Goal: Information Seeking & Learning: Check status

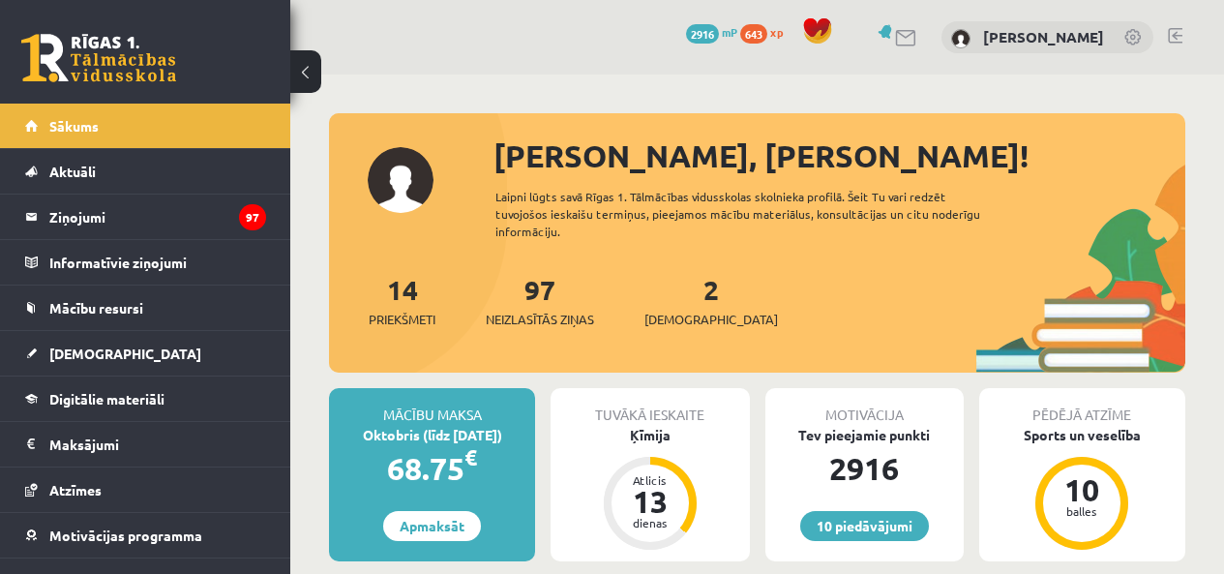
scroll to position [695, 0]
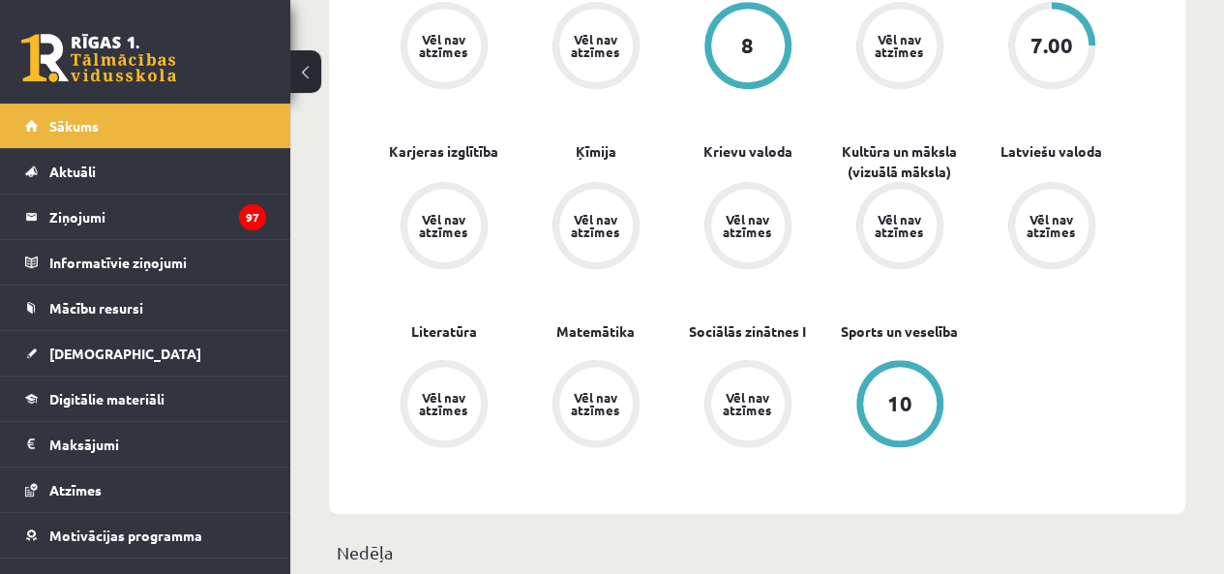
click at [49, 342] on link "[DEMOGRAPHIC_DATA]" at bounding box center [145, 353] width 241 height 45
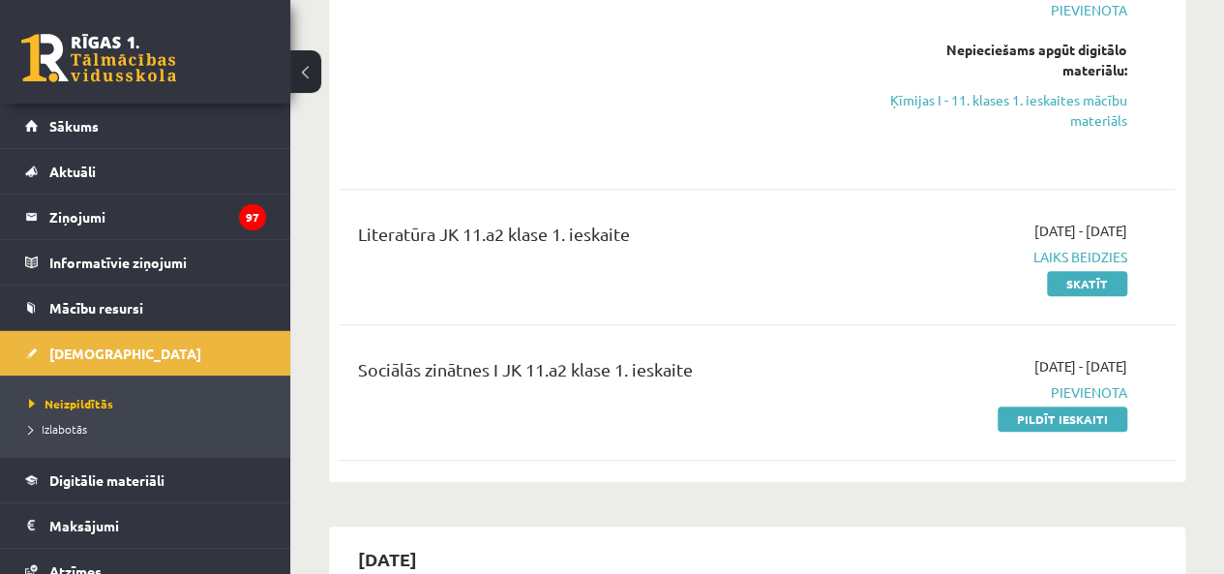
click at [1051, 287] on link "Skatīt" at bounding box center [1087, 283] width 80 height 25
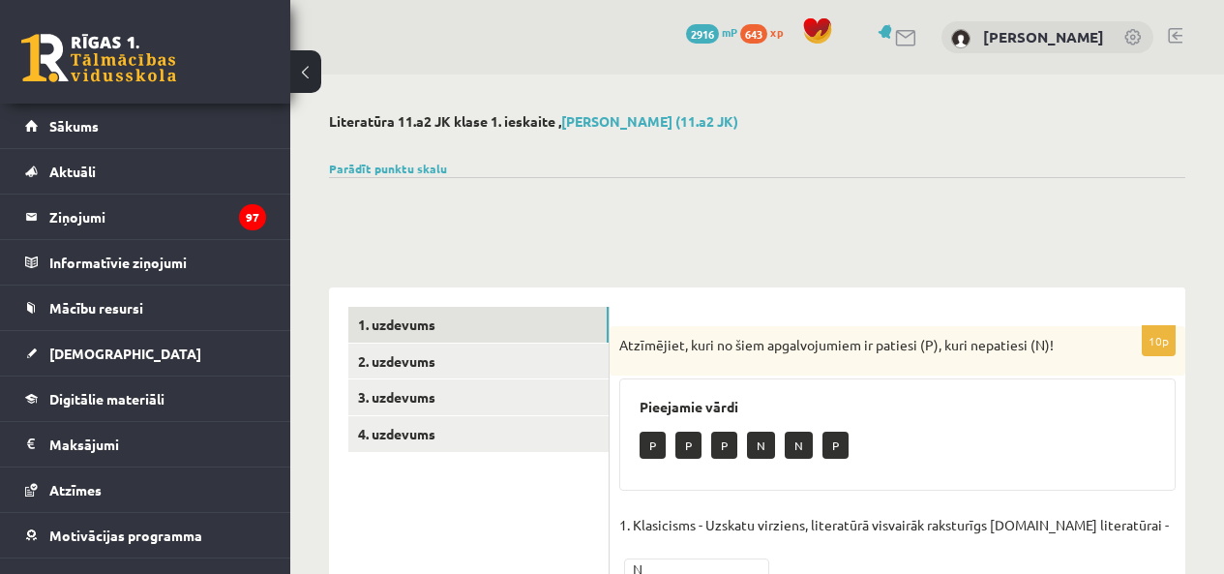
click at [491, 416] on link "4. uzdevums" at bounding box center [478, 434] width 260 height 36
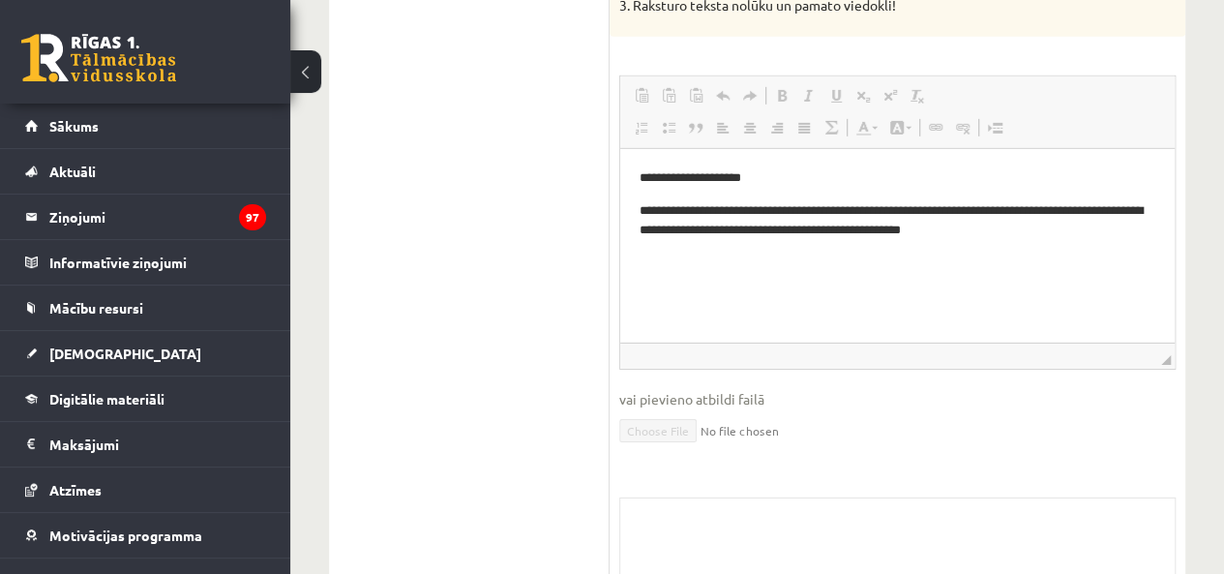
scroll to position [2903, 0]
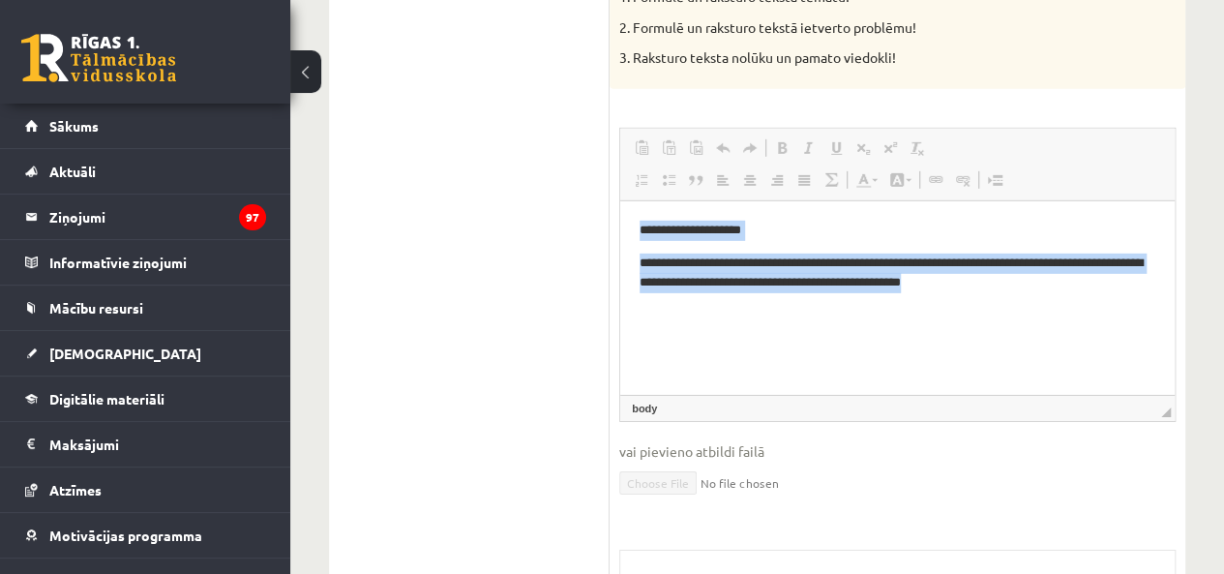
drag, startPoint x: 634, startPoint y: 225, endPoint x: 1028, endPoint y: 287, distance: 398.9
click at [1028, 287] on html "**********" at bounding box center [897, 256] width 555 height 111
copy body "**********"
click at [892, 313] on html "**********" at bounding box center [897, 256] width 555 height 111
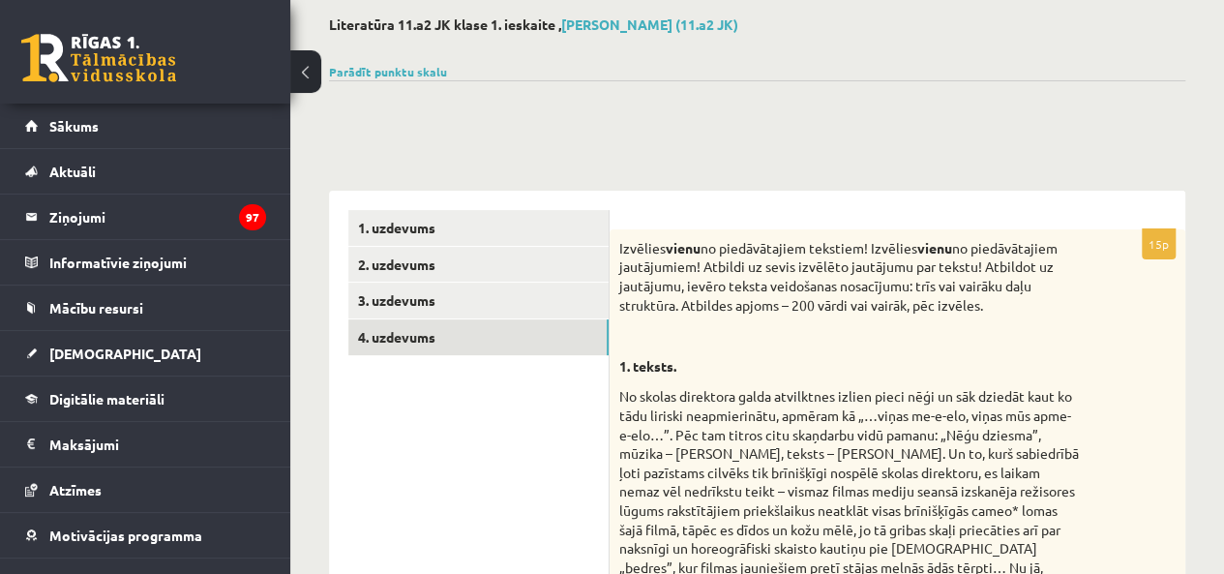
scroll to position [97, 0]
click at [437, 319] on link "4. uzdevums" at bounding box center [478, 337] width 260 height 36
click at [437, 309] on link "3. uzdevums" at bounding box center [478, 301] width 260 height 36
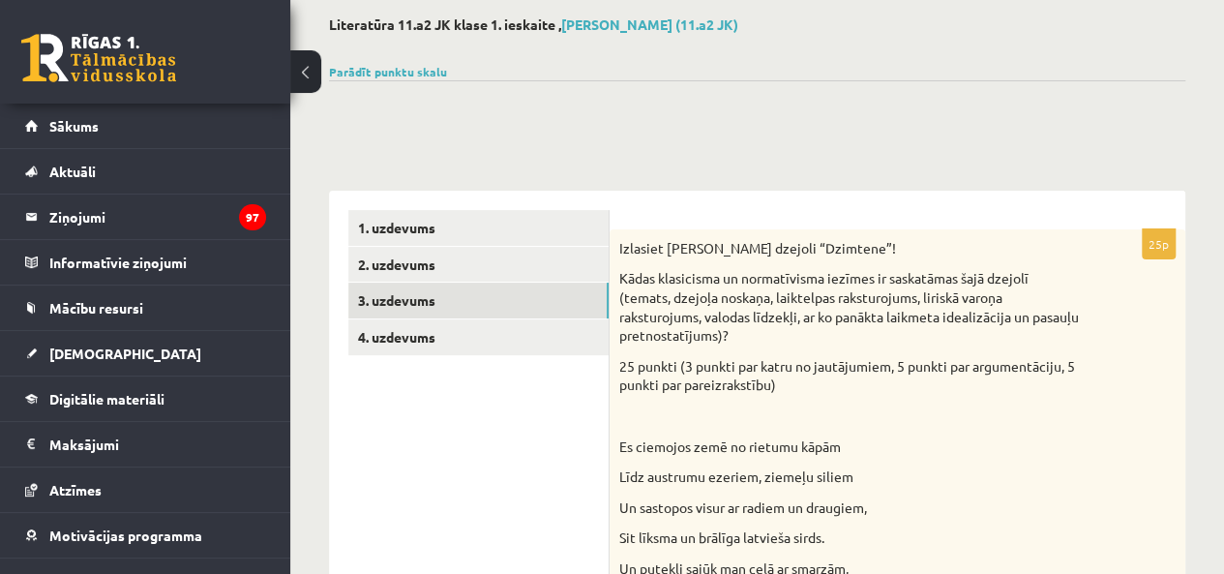
click at [453, 260] on link "2. uzdevums" at bounding box center [478, 265] width 260 height 36
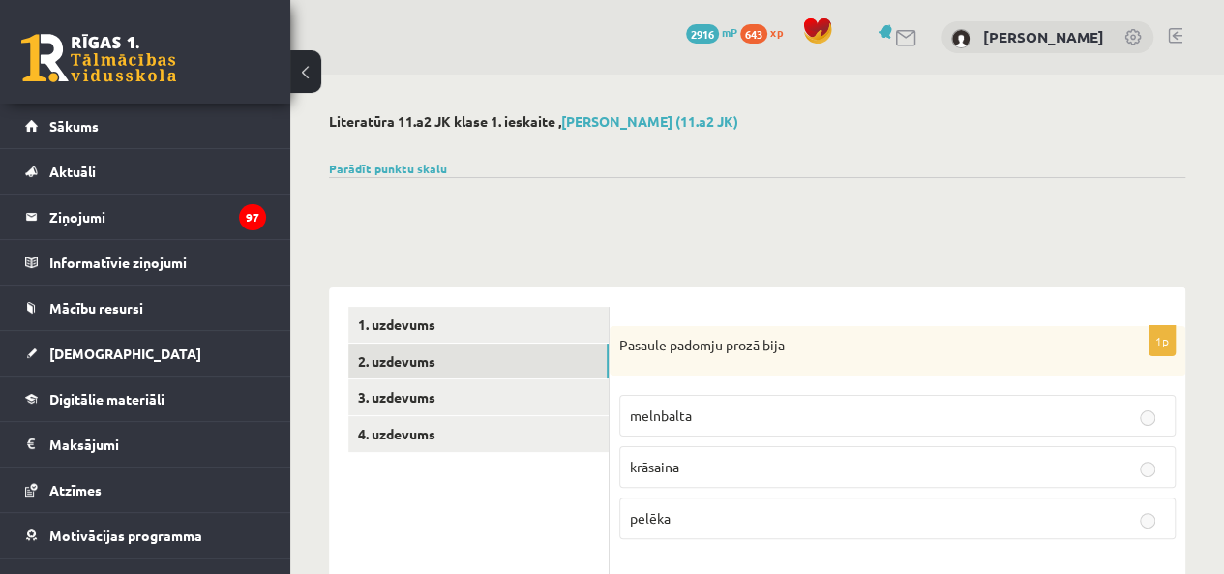
scroll to position [70, 0]
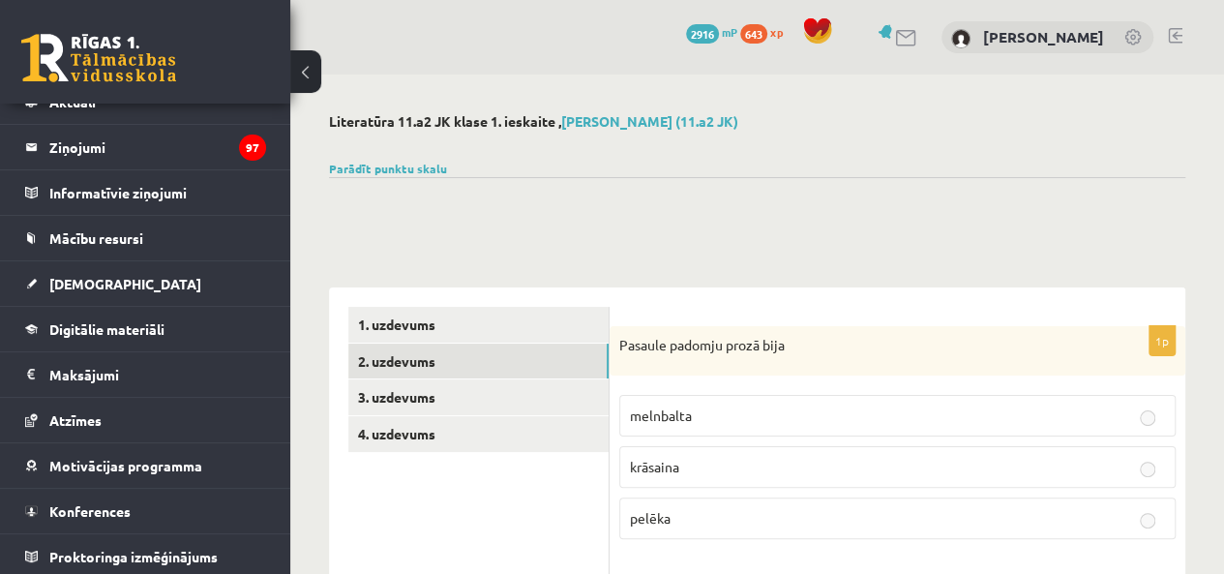
click at [211, 286] on link "[DEMOGRAPHIC_DATA]" at bounding box center [145, 283] width 241 height 45
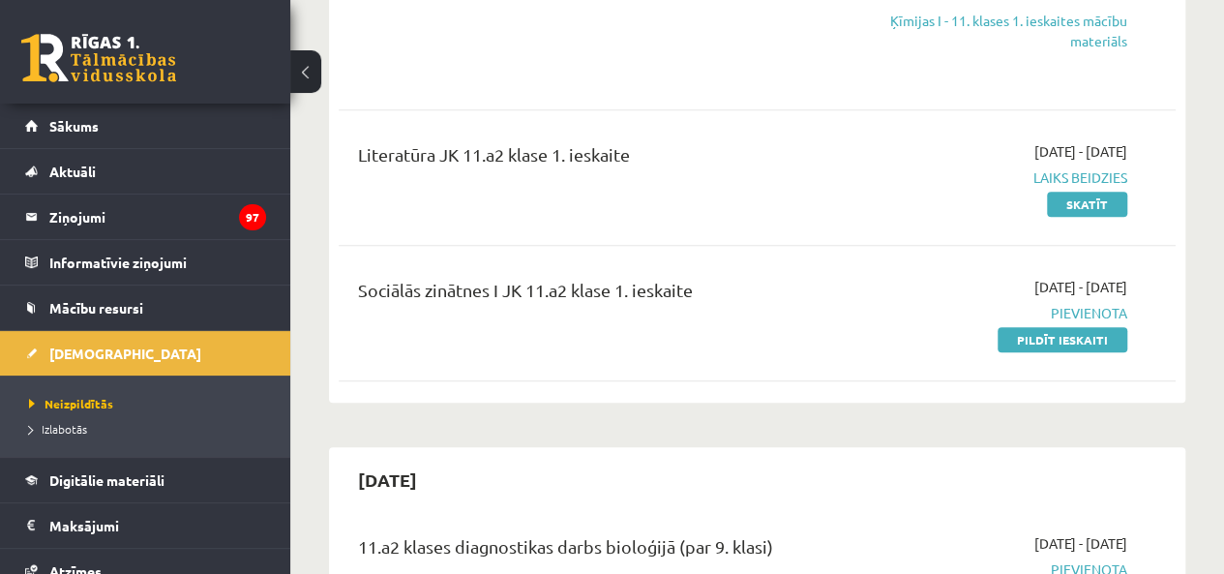
click at [184, 136] on link "Sākums" at bounding box center [145, 126] width 241 height 45
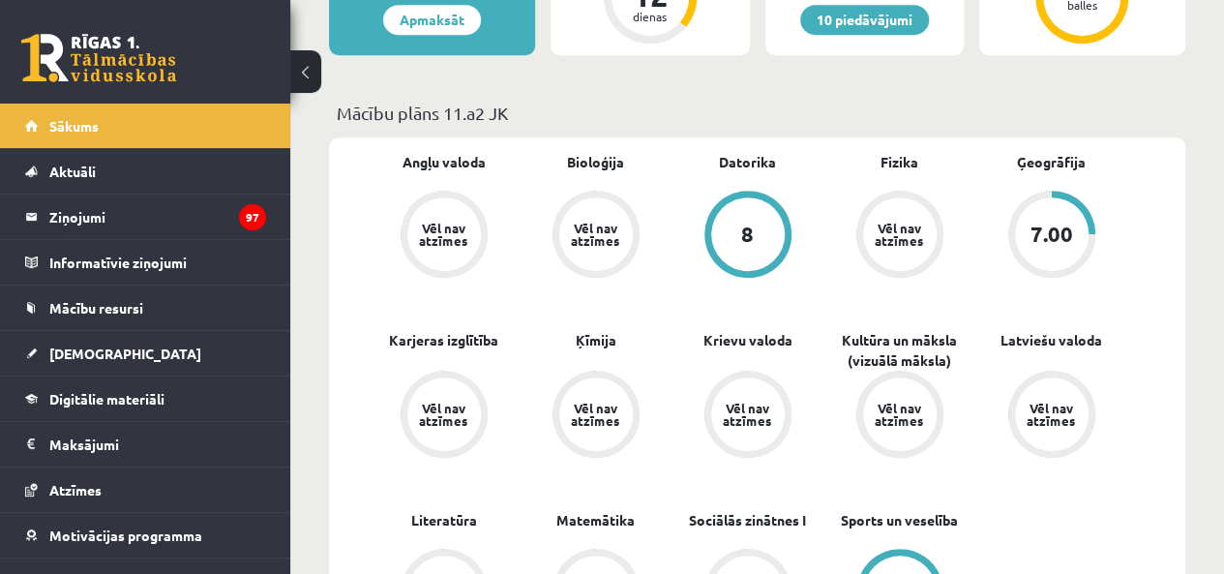
scroll to position [581, 0]
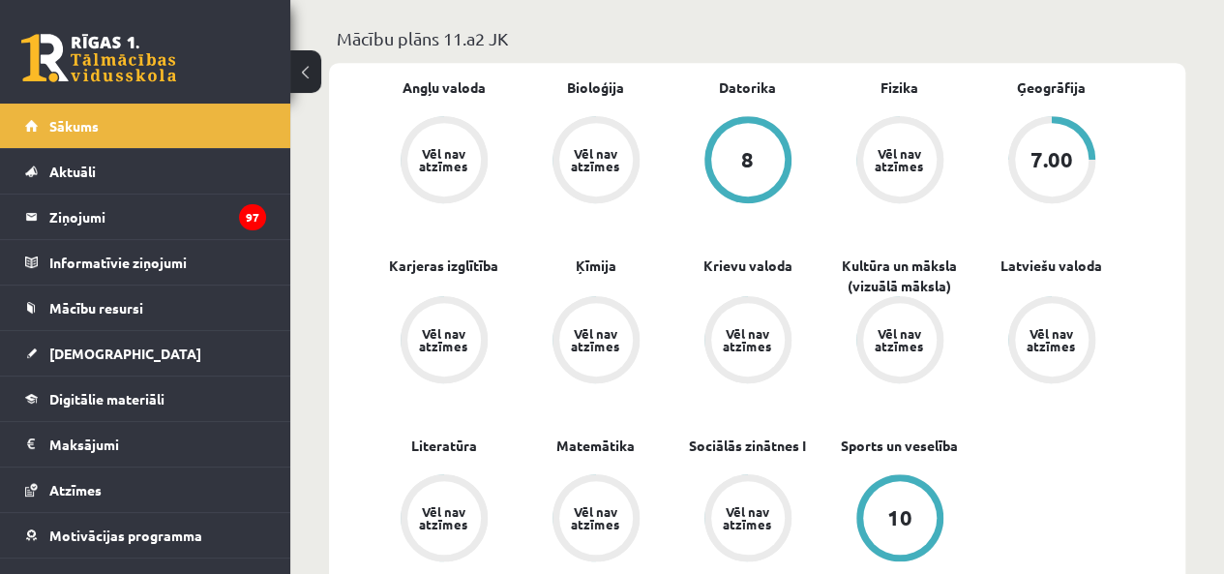
click at [159, 340] on link "[DEMOGRAPHIC_DATA]" at bounding box center [145, 353] width 241 height 45
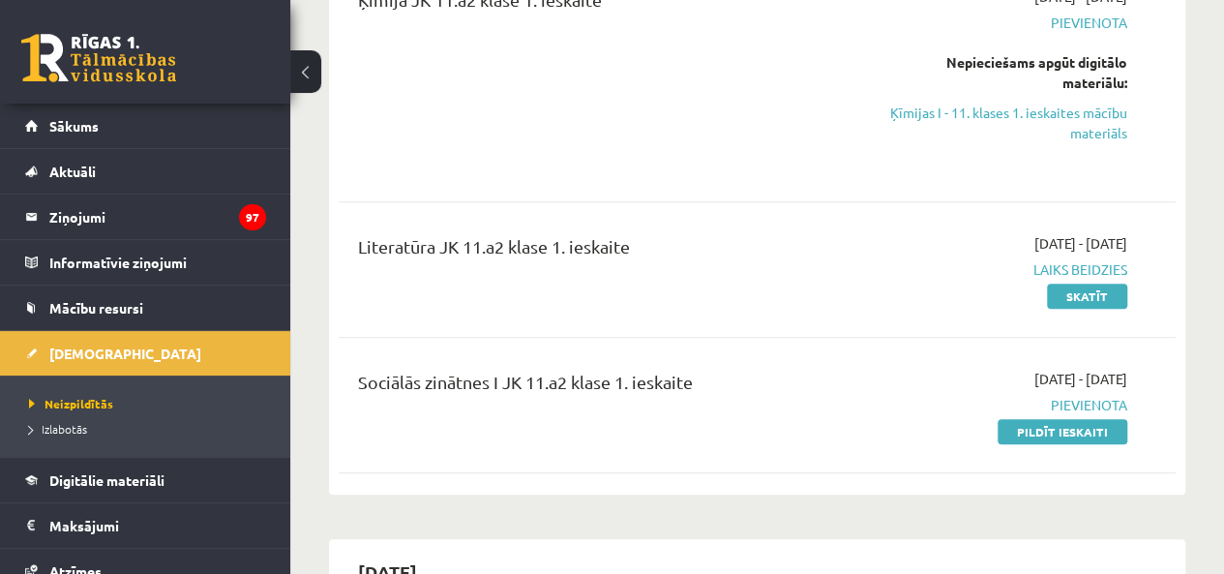
scroll to position [871, 0]
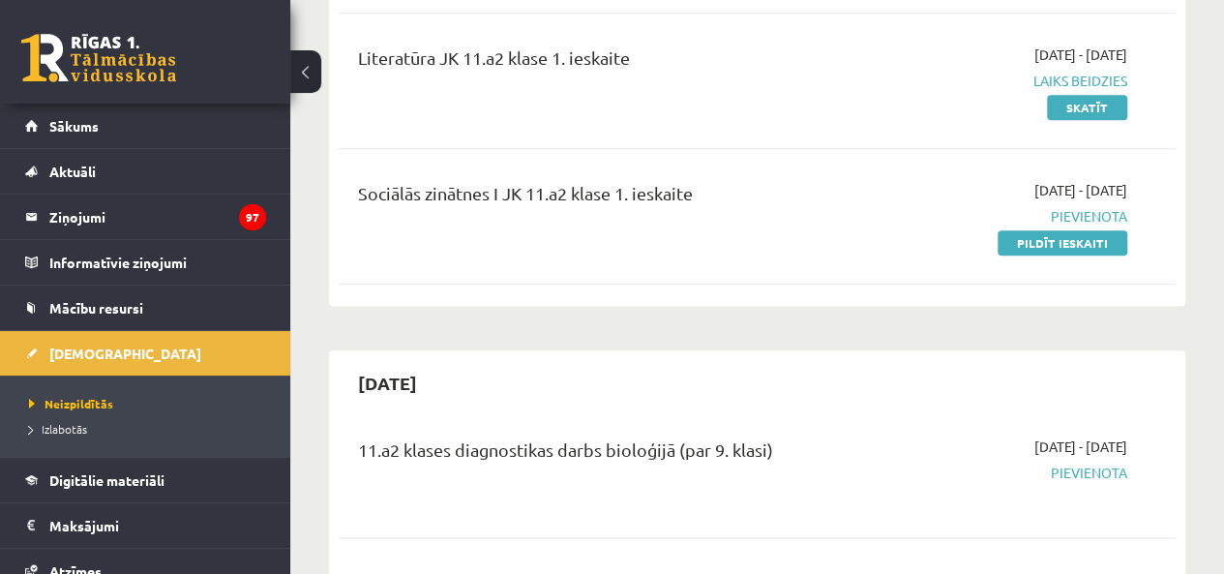
click at [1065, 113] on link "Skatīt" at bounding box center [1087, 107] width 80 height 25
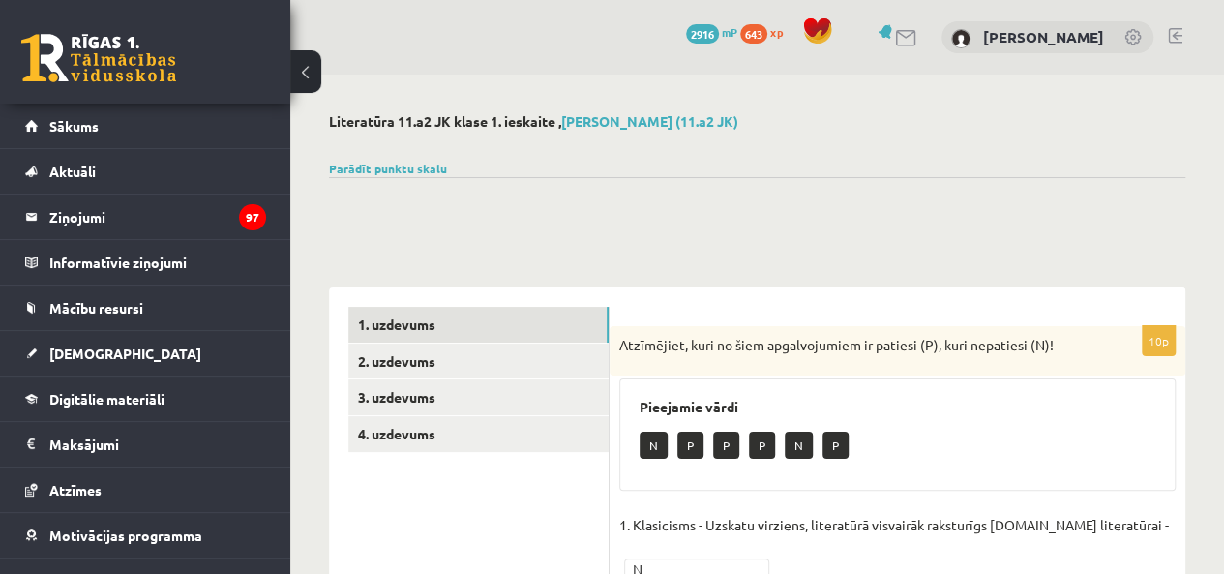
click at [108, 128] on link "Sākums" at bounding box center [145, 126] width 241 height 45
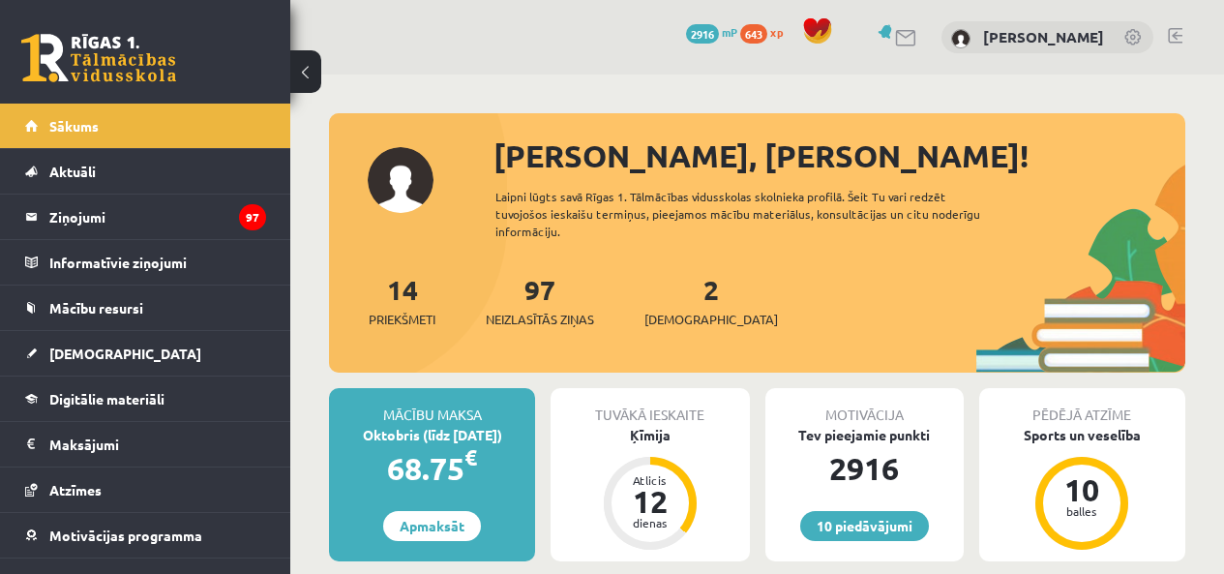
click at [665, 269] on div "2 Ieskaites" at bounding box center [712, 299] width 134 height 60
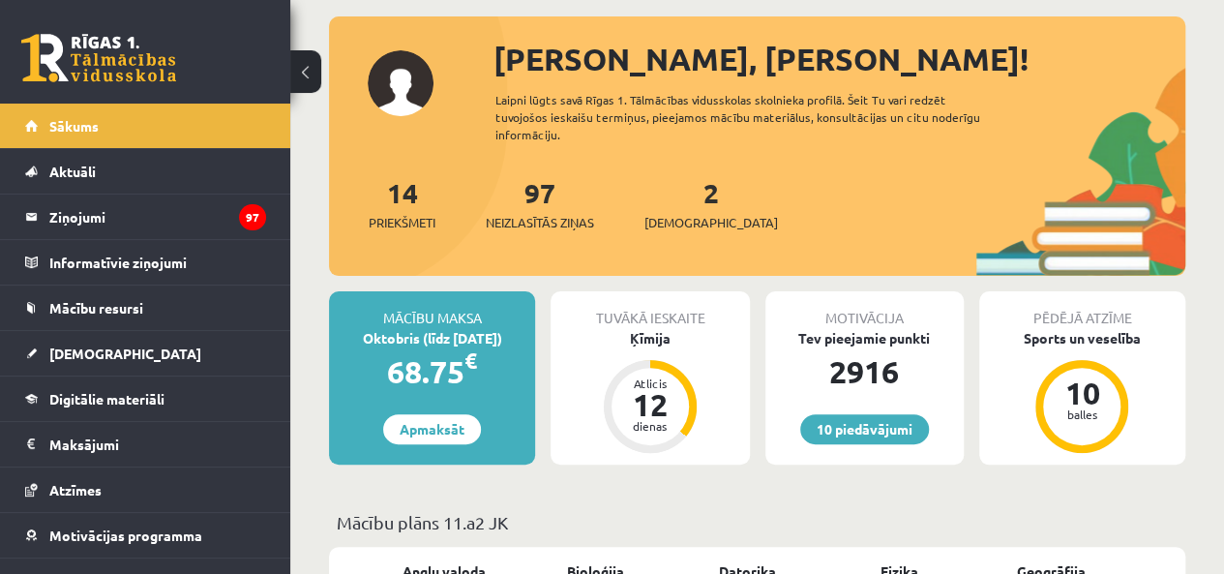
click at [672, 197] on div "2 Ieskaites" at bounding box center [712, 202] width 134 height 60
click at [688, 185] on div "2 Ieskaites" at bounding box center [712, 202] width 134 height 60
click at [676, 189] on link "2 Ieskaites" at bounding box center [712, 203] width 134 height 57
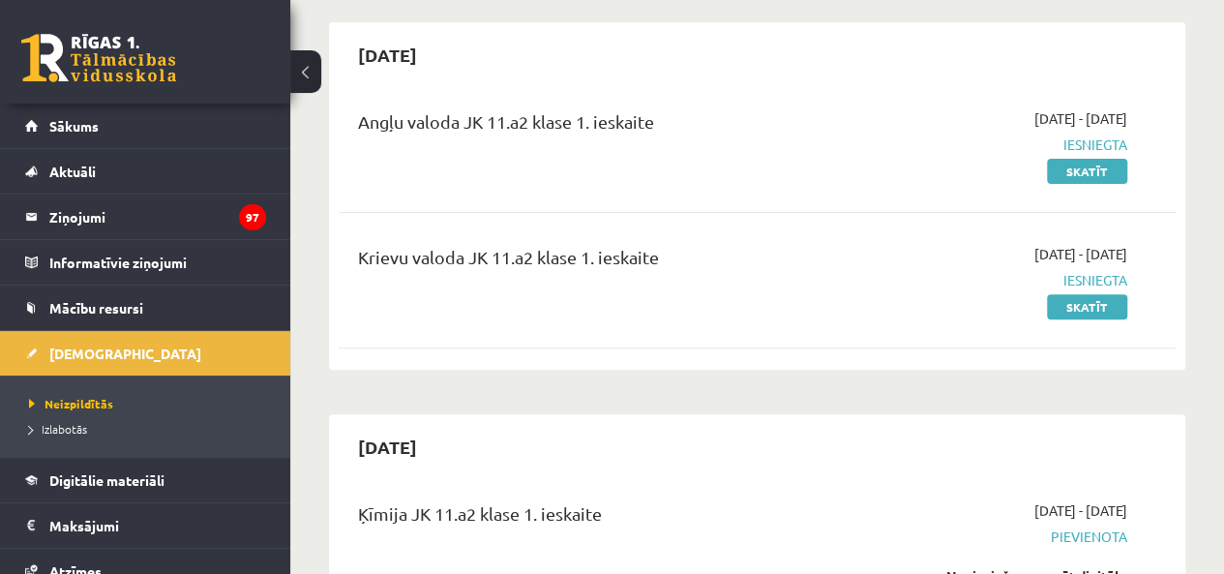
scroll to position [97, 0]
